Goal: Information Seeking & Learning: Learn about a topic

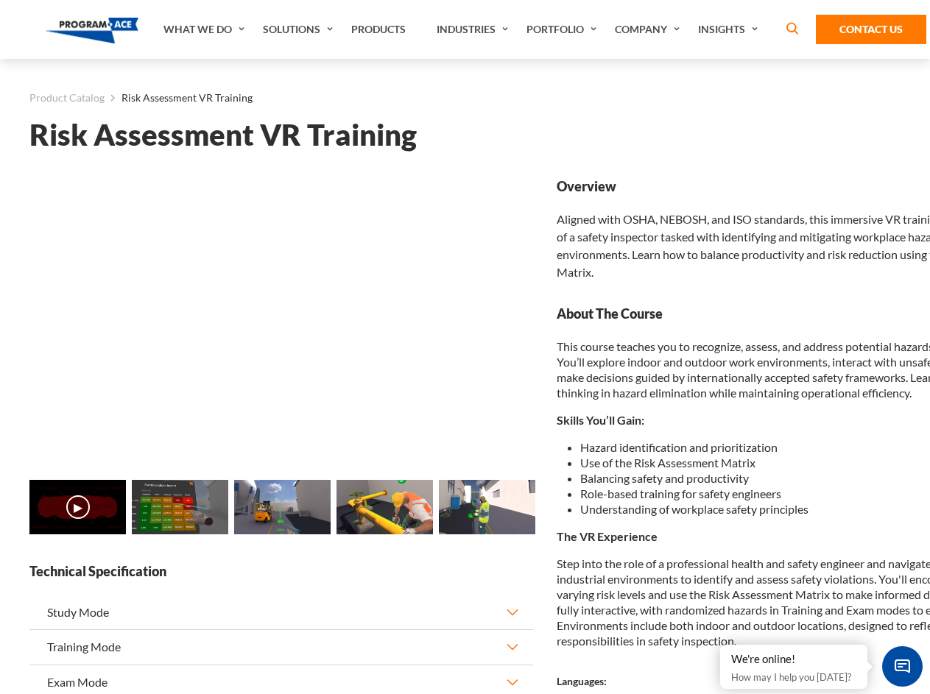
click at [300, 29] on link "Solutions" at bounding box center [299, 29] width 88 height 59
click at [0, 0] on div "AI & Computer Vision Solutions Computer Vision Quality Control AI tools for fas…" at bounding box center [0, 0] width 0 height 0
click at [0, 0] on div "AI & Computer Vision Solutions Virtual Training Solutions Virtual Tour Solution…" at bounding box center [0, 0] width 0 height 0
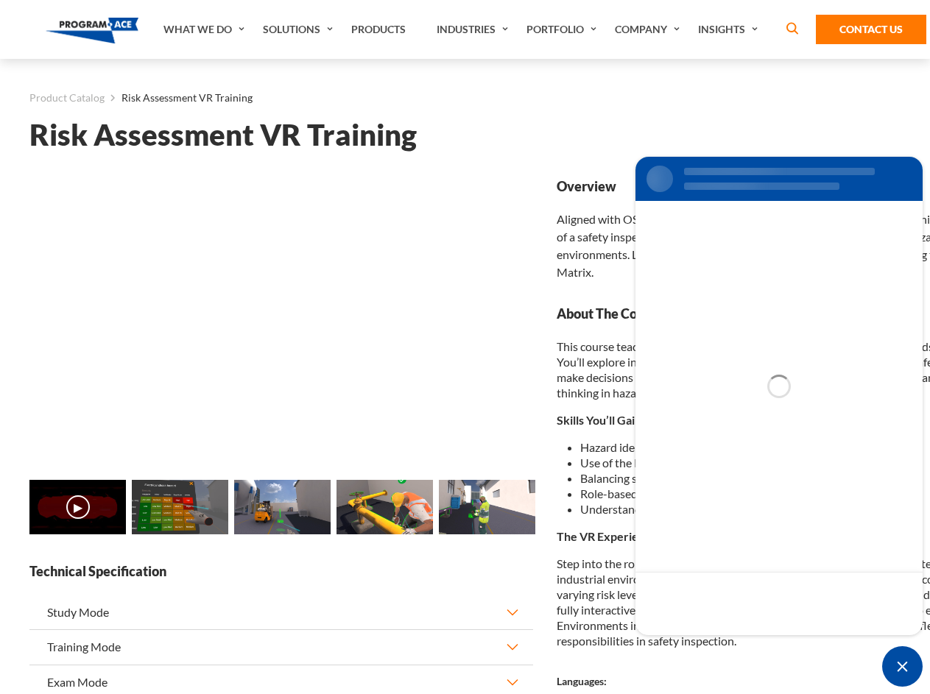
click at [0, 0] on div "AI & Computer Vision Solutions Virtual Training Solutions Virtual Tour Solution…" at bounding box center [0, 0] width 0 height 0
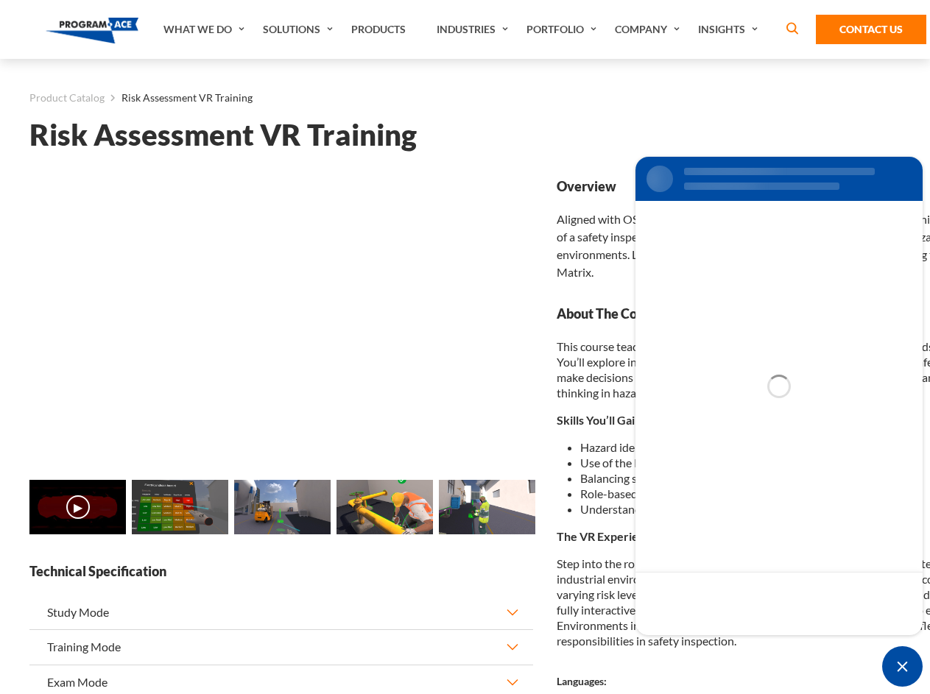
click at [0, 0] on div "AI & Computer Vision Solutions Virtual Training Solutions Virtual Tour Solution…" at bounding box center [0, 0] width 0 height 0
click at [0, 0] on div "AI & Computer Vision Solutions Computer Vision Quality Control AI tools for fas…" at bounding box center [0, 0] width 0 height 0
